Goal: Communication & Community: Answer question/provide support

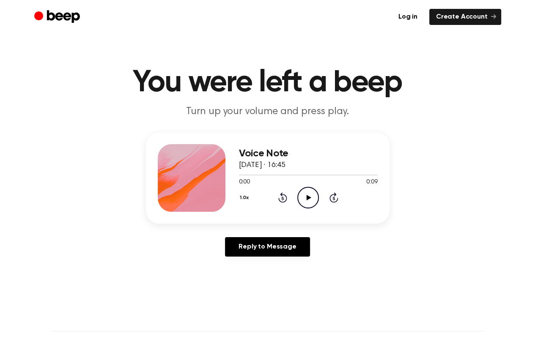
click at [306, 193] on icon "Play Audio" at bounding box center [308, 198] width 22 height 22
click at [403, 20] on link "Log in" at bounding box center [408, 17] width 33 height 16
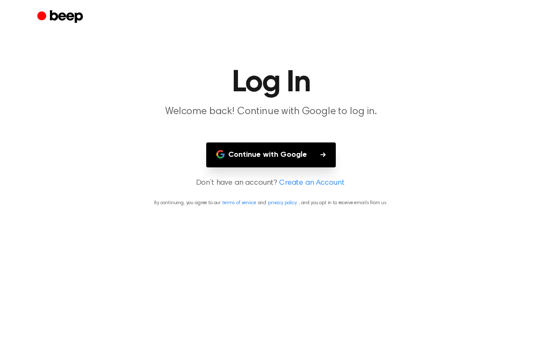
click at [282, 153] on button "Continue with Google" at bounding box center [270, 155] width 129 height 25
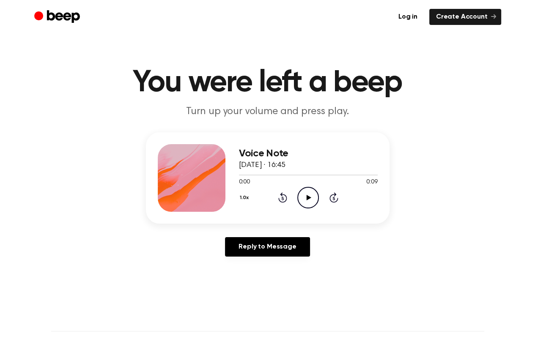
click at [308, 193] on icon "Play Audio" at bounding box center [308, 198] width 22 height 22
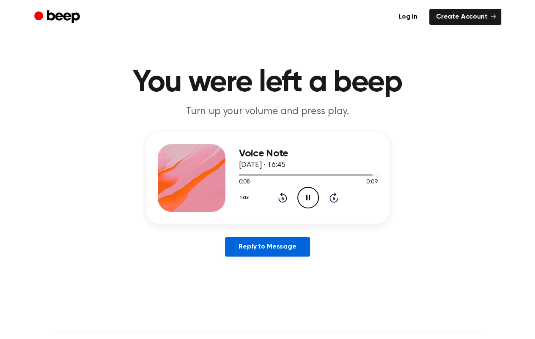
click at [268, 250] on link "Reply to Message" at bounding box center [267, 246] width 85 height 19
